Goal: Check status: Check status

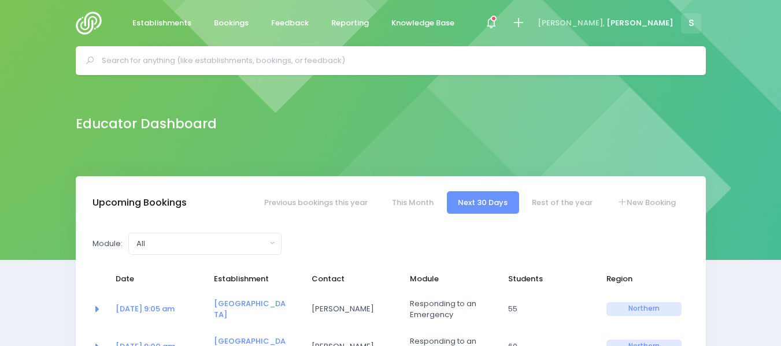
select select "5"
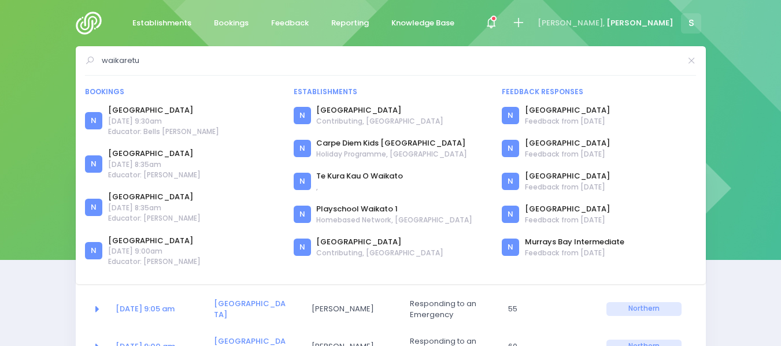
click at [156, 62] on input "waikaretu" at bounding box center [391, 60] width 579 height 17
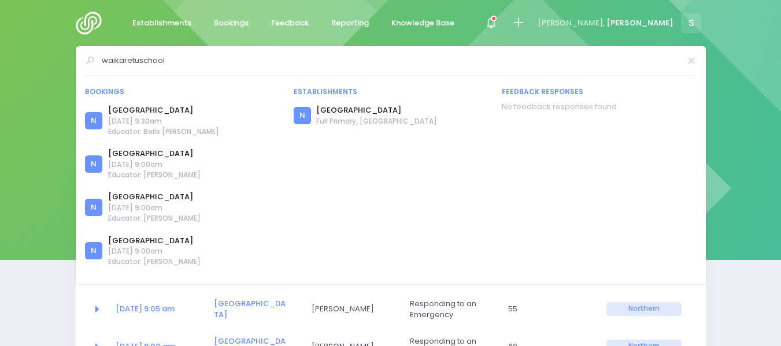
click at [139, 59] on input "waikaretuschool" at bounding box center [391, 60] width 579 height 17
click at [239, 57] on input "waikaretu school" at bounding box center [391, 60] width 579 height 17
type input "waikaretu school"
click at [352, 112] on link "Waikaretu School" at bounding box center [376, 111] width 121 height 12
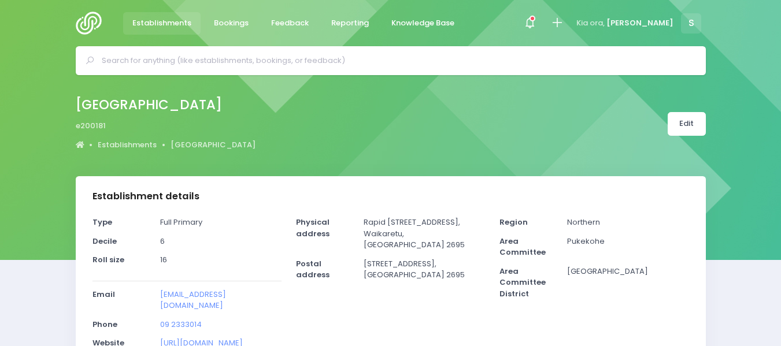
select select "5"
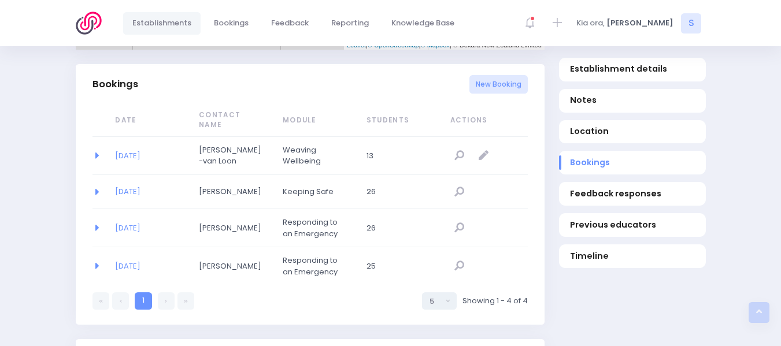
scroll to position [761, 0]
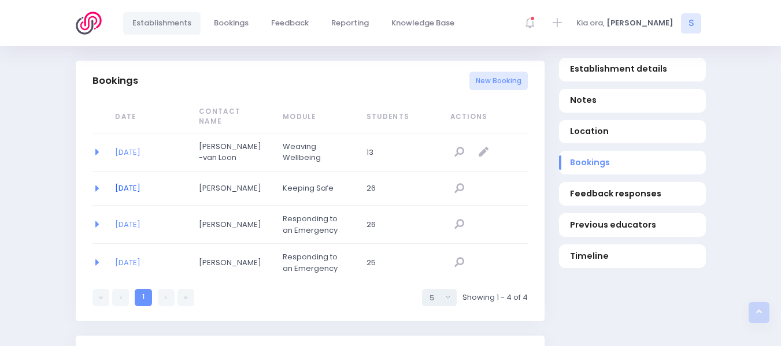
click at [141, 183] on link "[DATE]" at bounding box center [127, 188] width 25 height 11
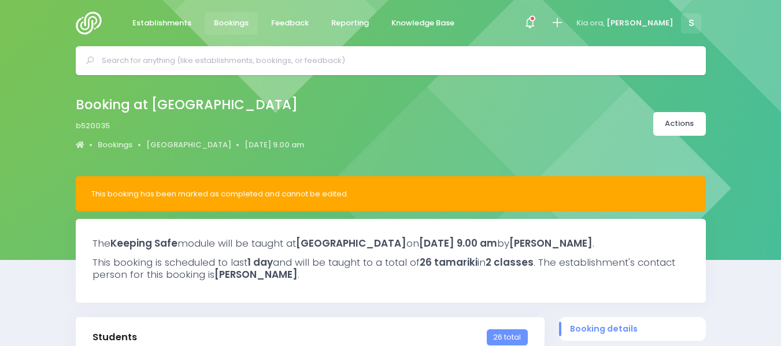
select select "5"
click at [531, 24] on span at bounding box center [530, 23] width 2 height 2
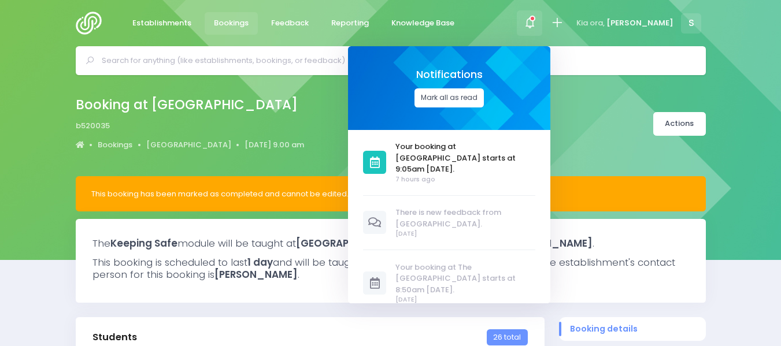
click at [484, 98] on button "Mark all as read" at bounding box center [449, 98] width 69 height 19
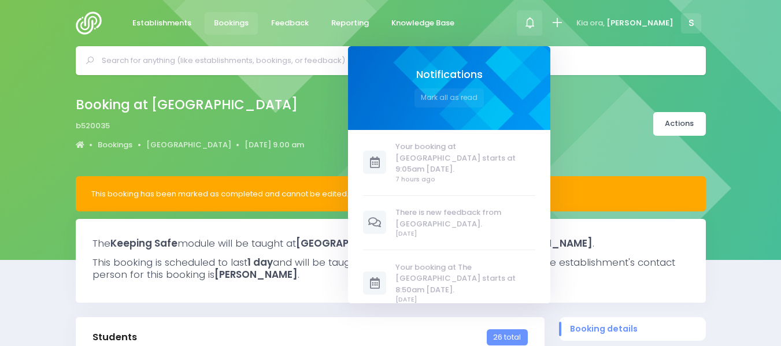
click at [383, 117] on div "Booking at Waikaretu School b520035 Bookings Waikaretu School 7 June 2023 9.00 …" at bounding box center [390, 124] width 659 height 61
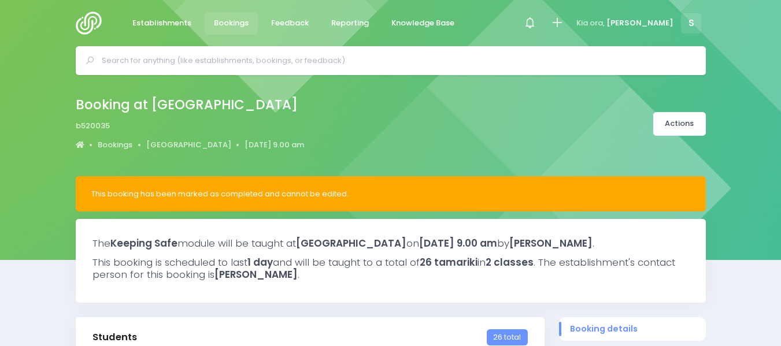
click at [87, 23] on img at bounding box center [92, 23] width 33 height 23
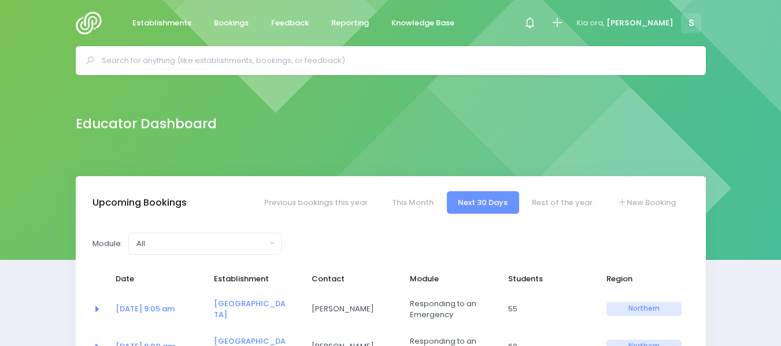
select select "5"
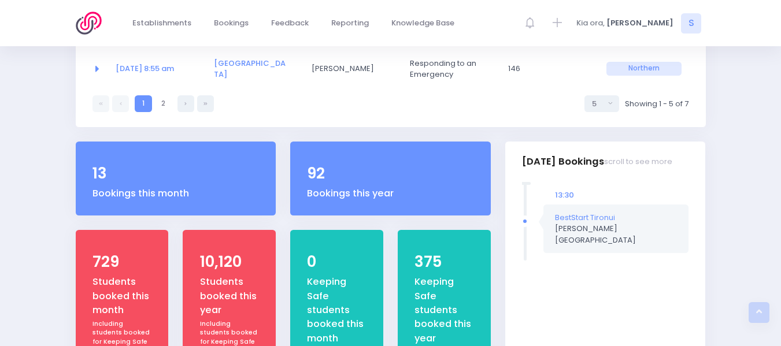
scroll to position [396, 0]
